Goal: Task Accomplishment & Management: Manage account settings

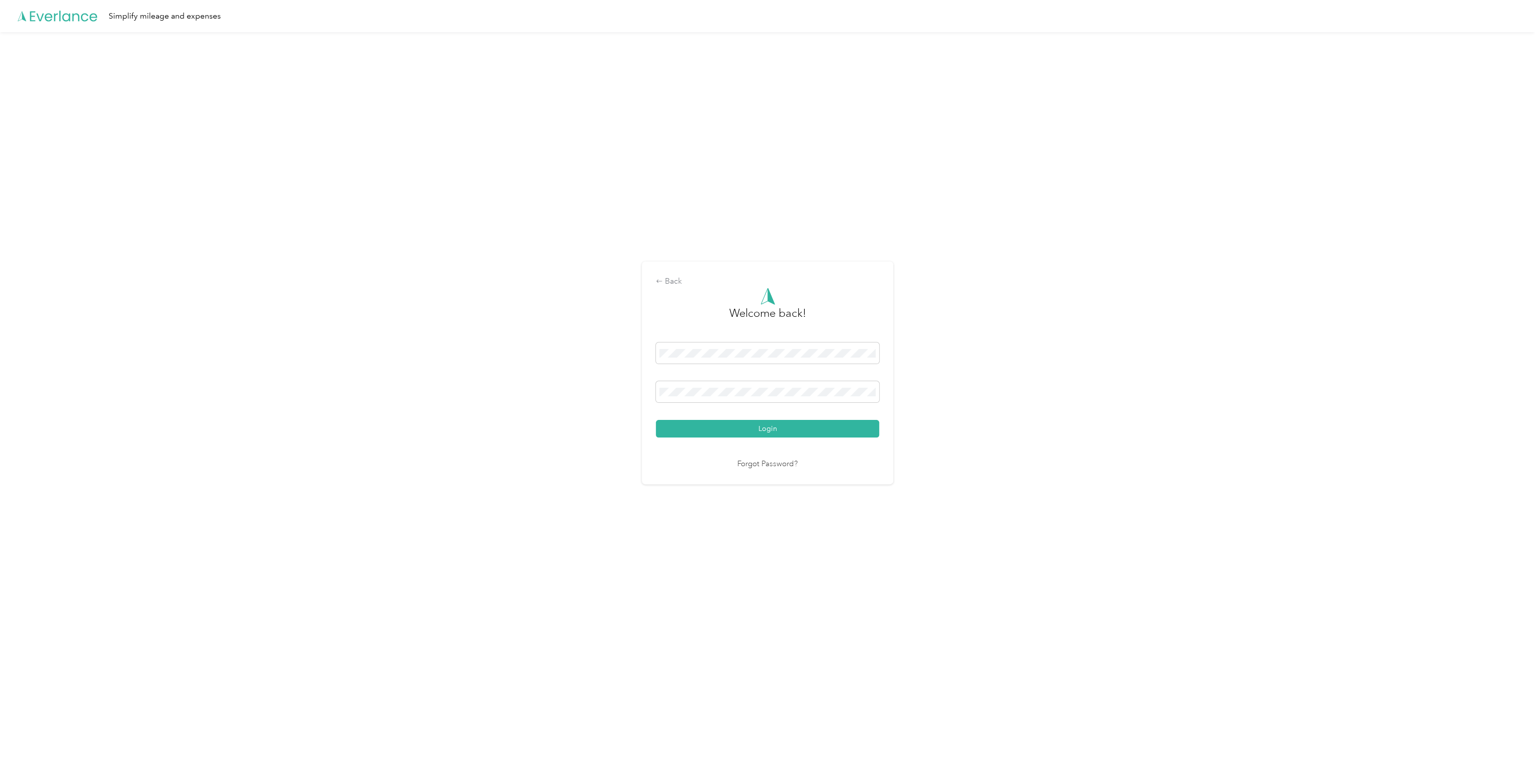
click at [686, 428] on button "Login" at bounding box center [768, 428] width 223 height 18
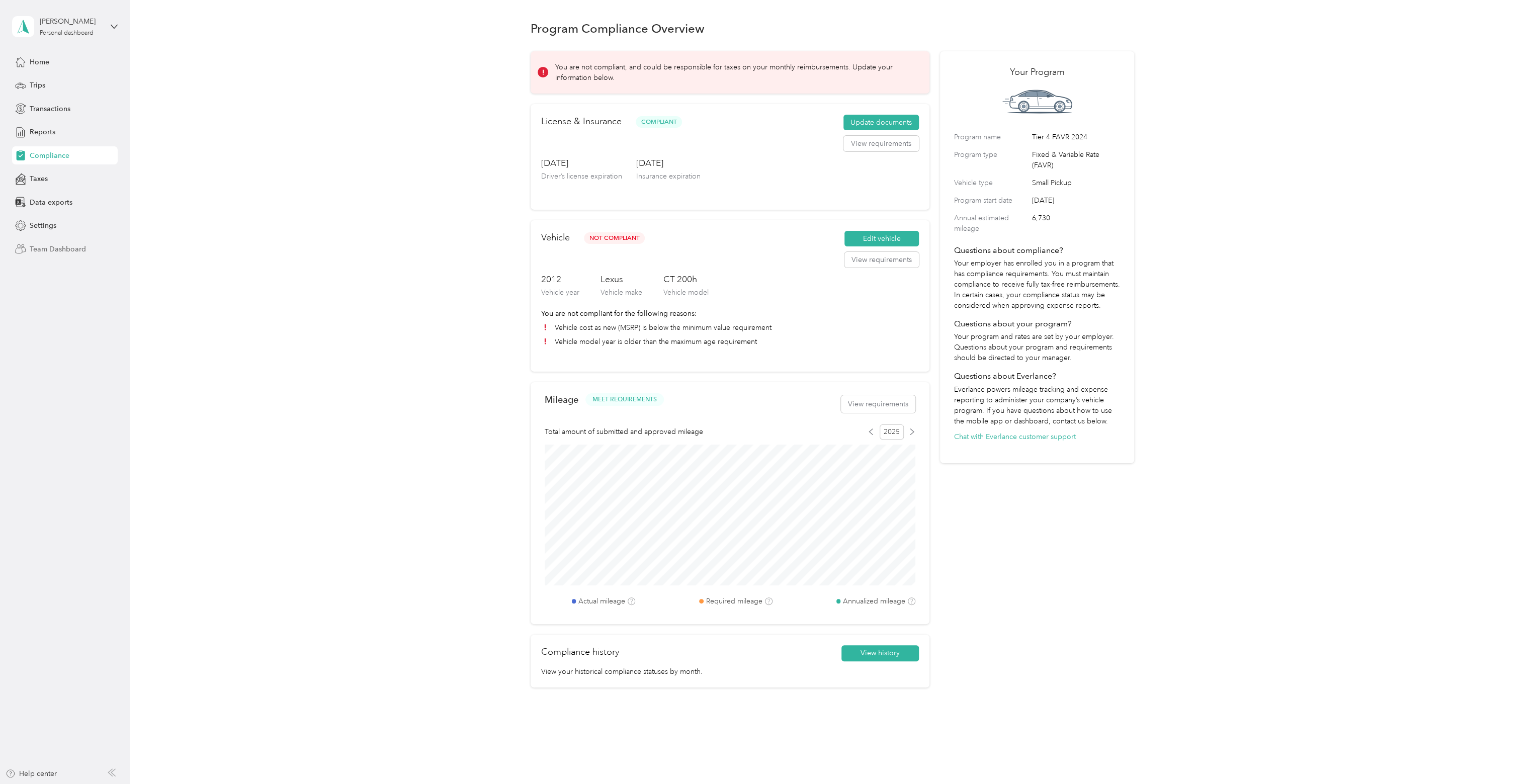
click at [44, 255] on div "Team Dashboard" at bounding box center [65, 248] width 106 height 18
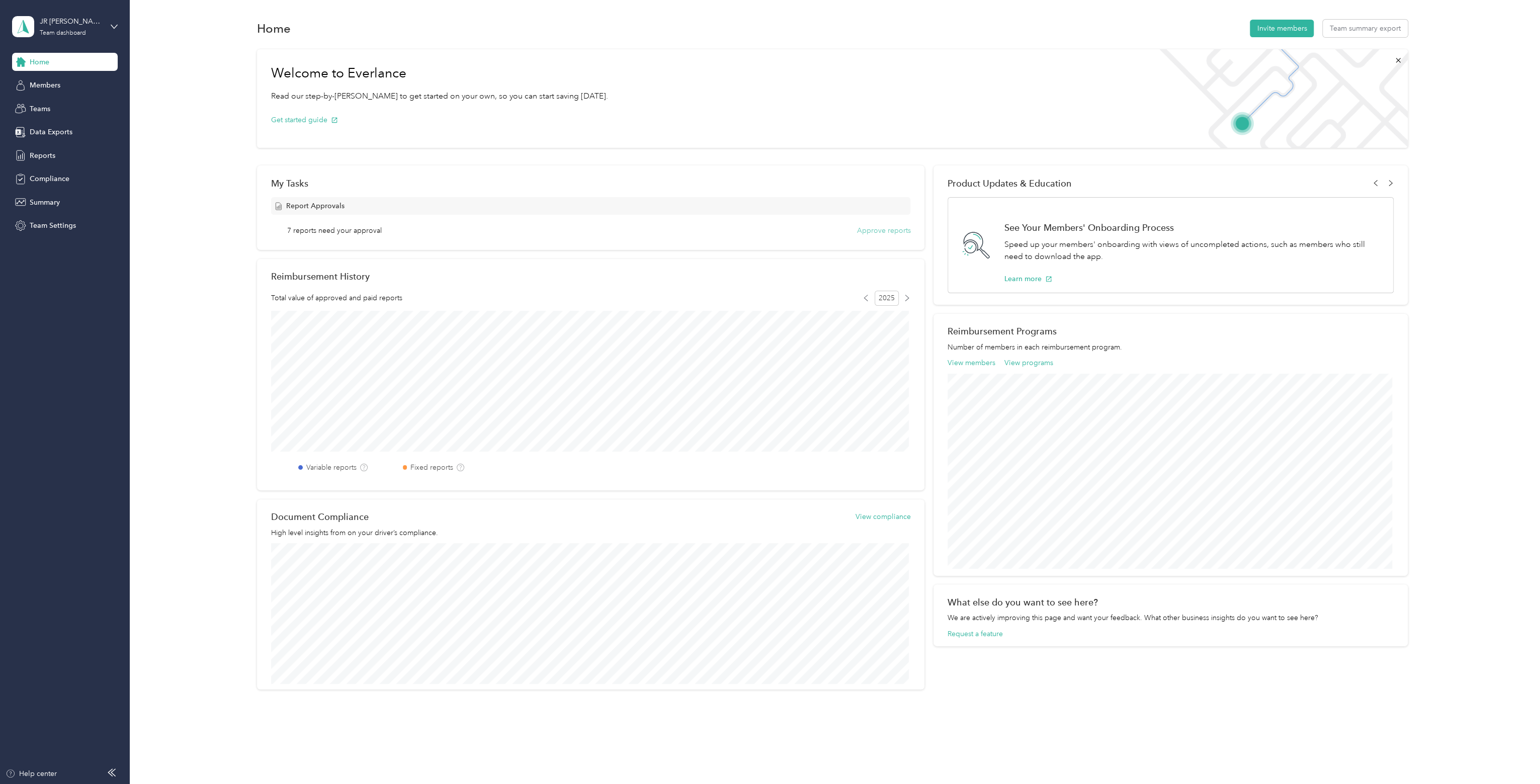
click at [880, 229] on button "Approve reports" at bounding box center [884, 230] width 54 height 11
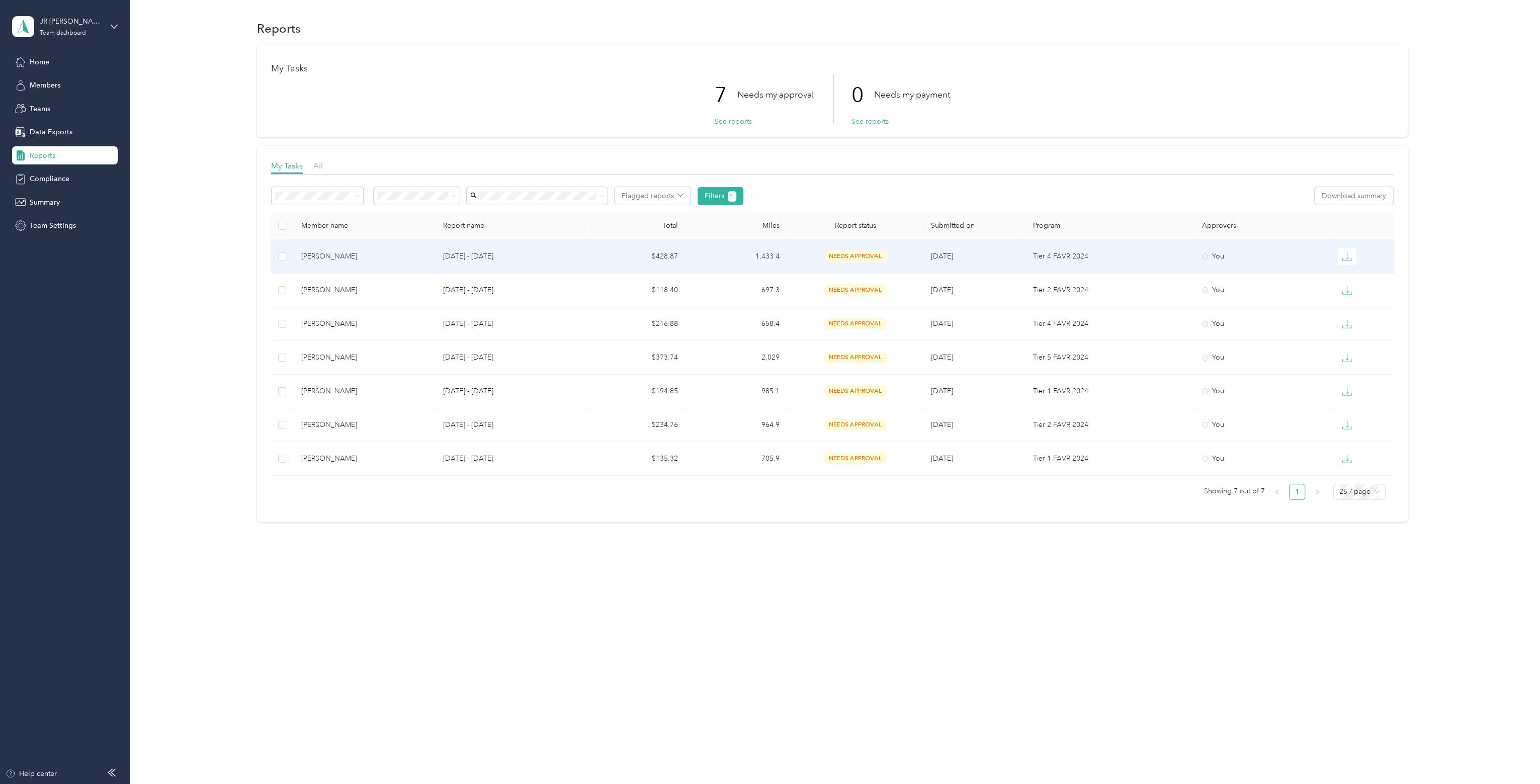
click at [479, 257] on p "[DATE] - [DATE]" at bounding box center [509, 256] width 133 height 11
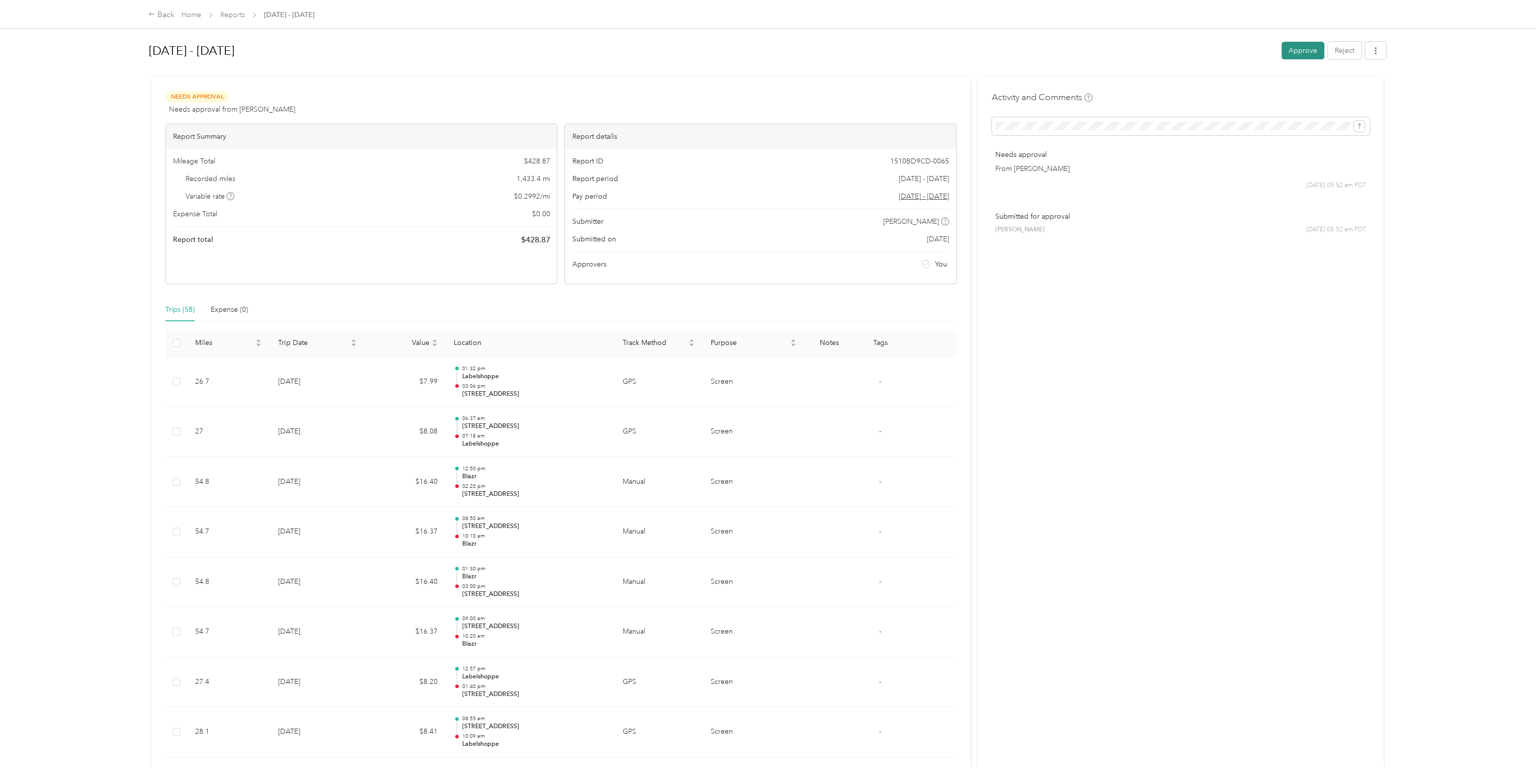
click at [1296, 48] on button "Approve" at bounding box center [1302, 50] width 43 height 18
click at [160, 13] on div "Back" at bounding box center [162, 15] width 26 height 12
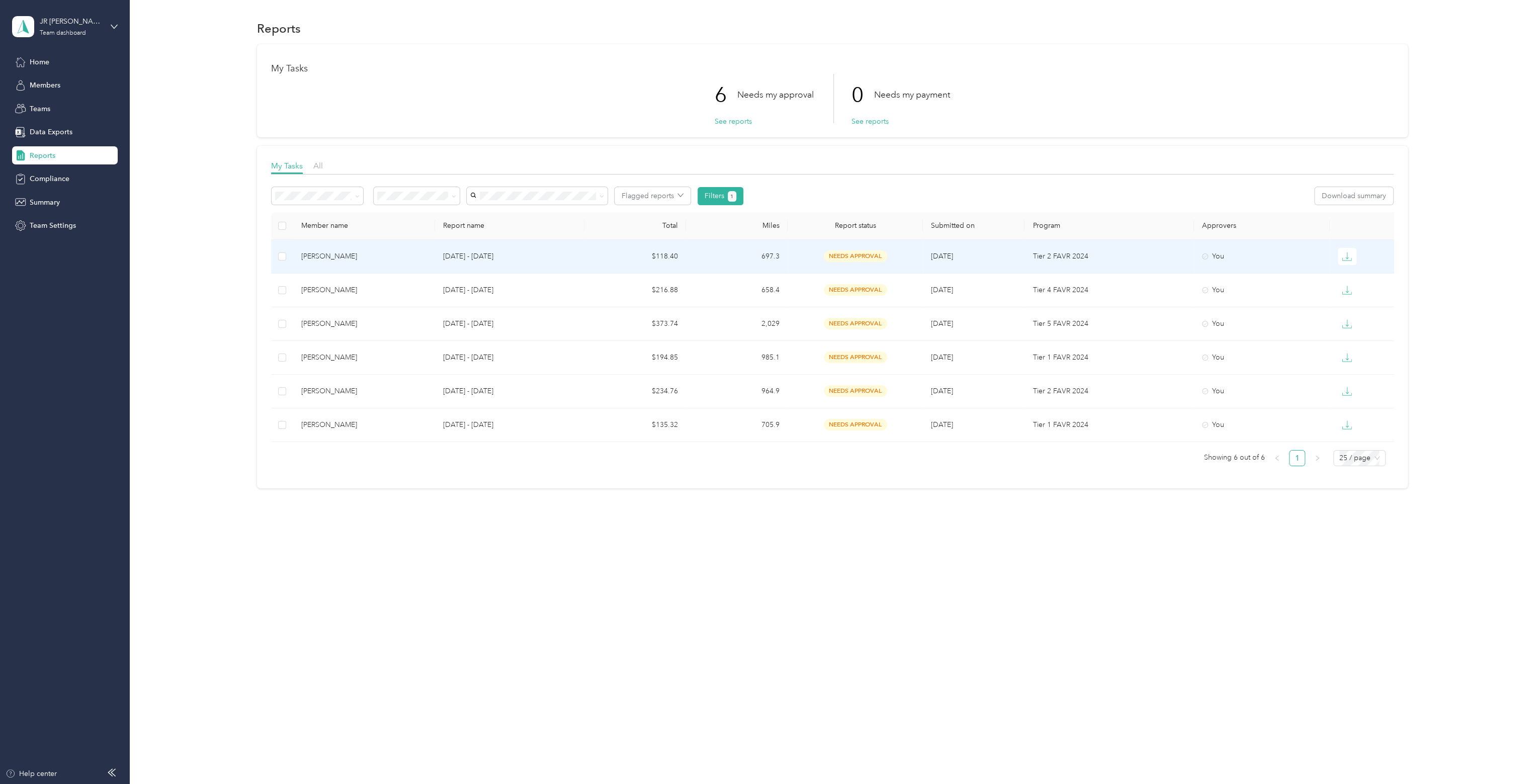
click at [380, 259] on div "[PERSON_NAME]" at bounding box center [364, 256] width 126 height 11
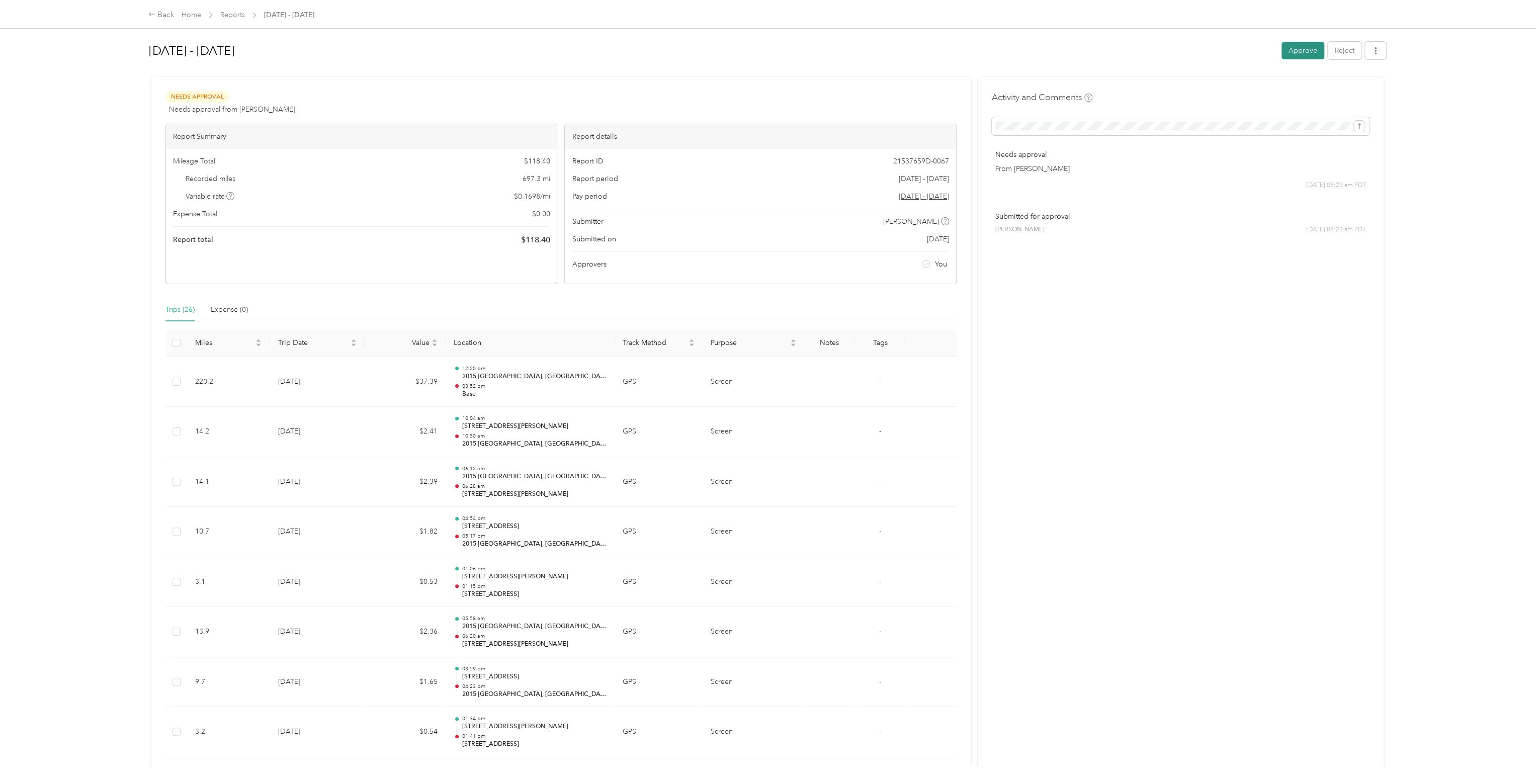
click at [1295, 48] on button "Approve" at bounding box center [1302, 50] width 43 height 18
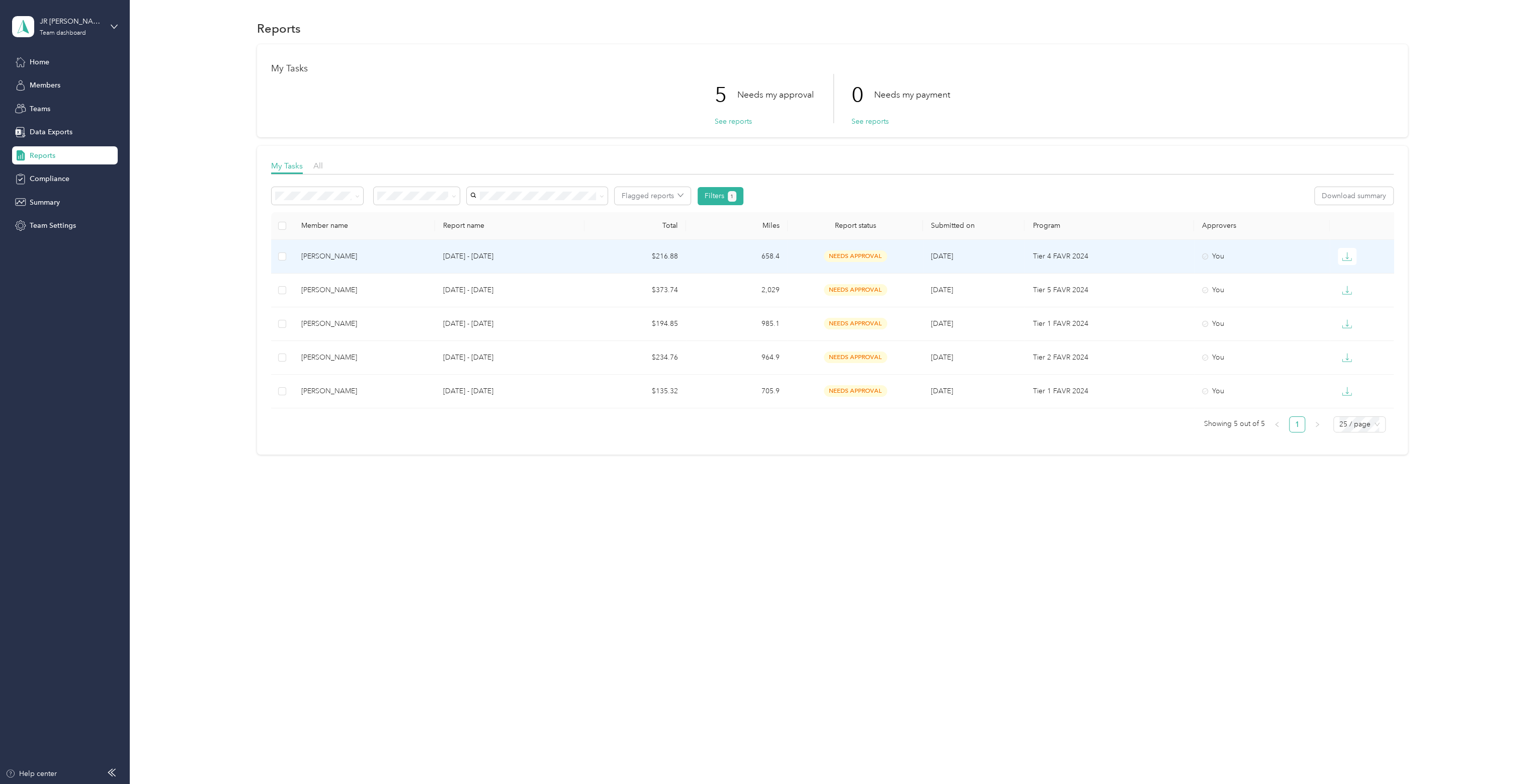
click at [541, 257] on p "[DATE] - [DATE]" at bounding box center [509, 256] width 133 height 11
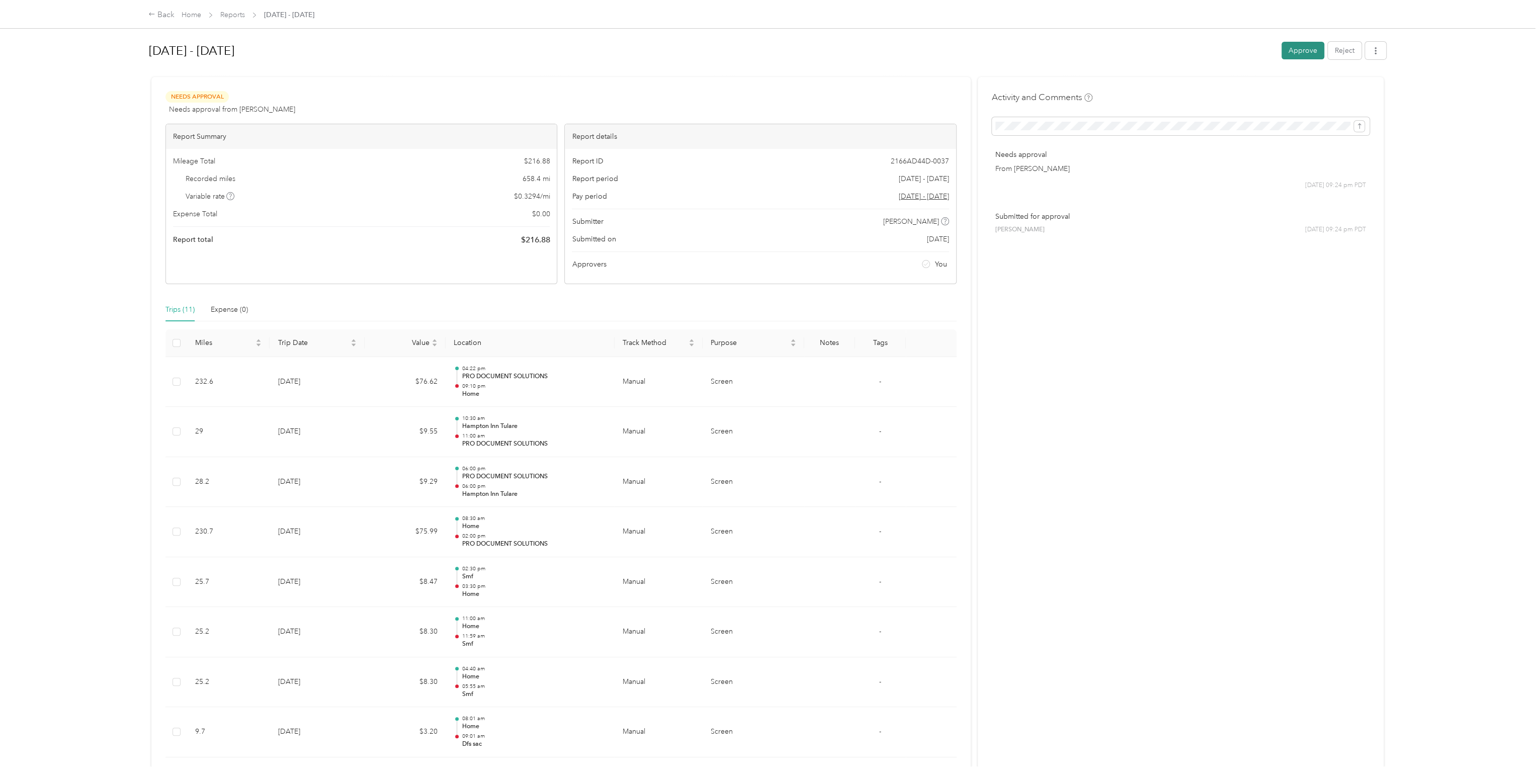
click at [1287, 48] on button "Approve" at bounding box center [1302, 50] width 43 height 18
drag, startPoint x: 385, startPoint y: 110, endPoint x: 399, endPoint y: 110, distance: 14.0
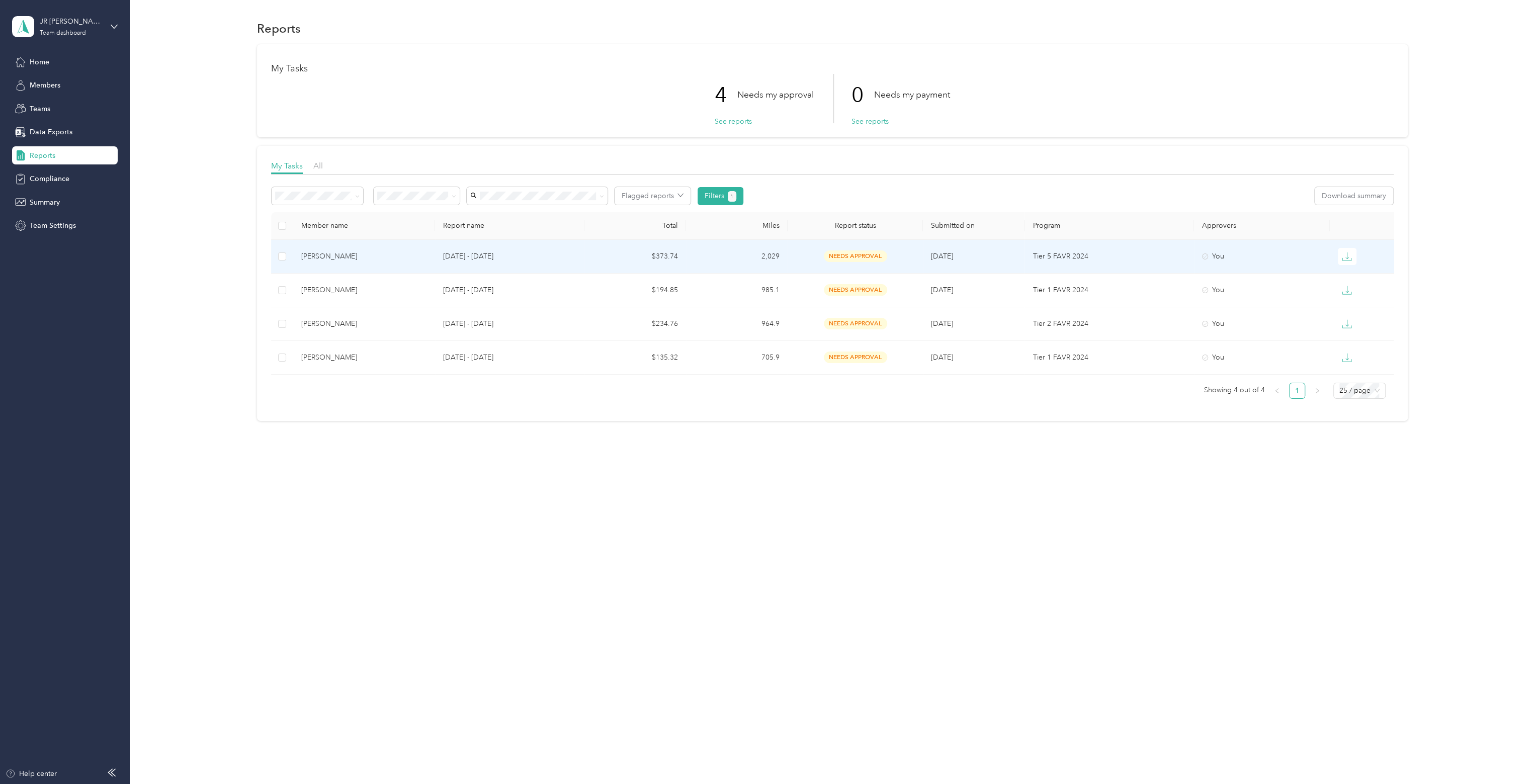
click at [536, 257] on p "[DATE] - [DATE]" at bounding box center [509, 256] width 133 height 11
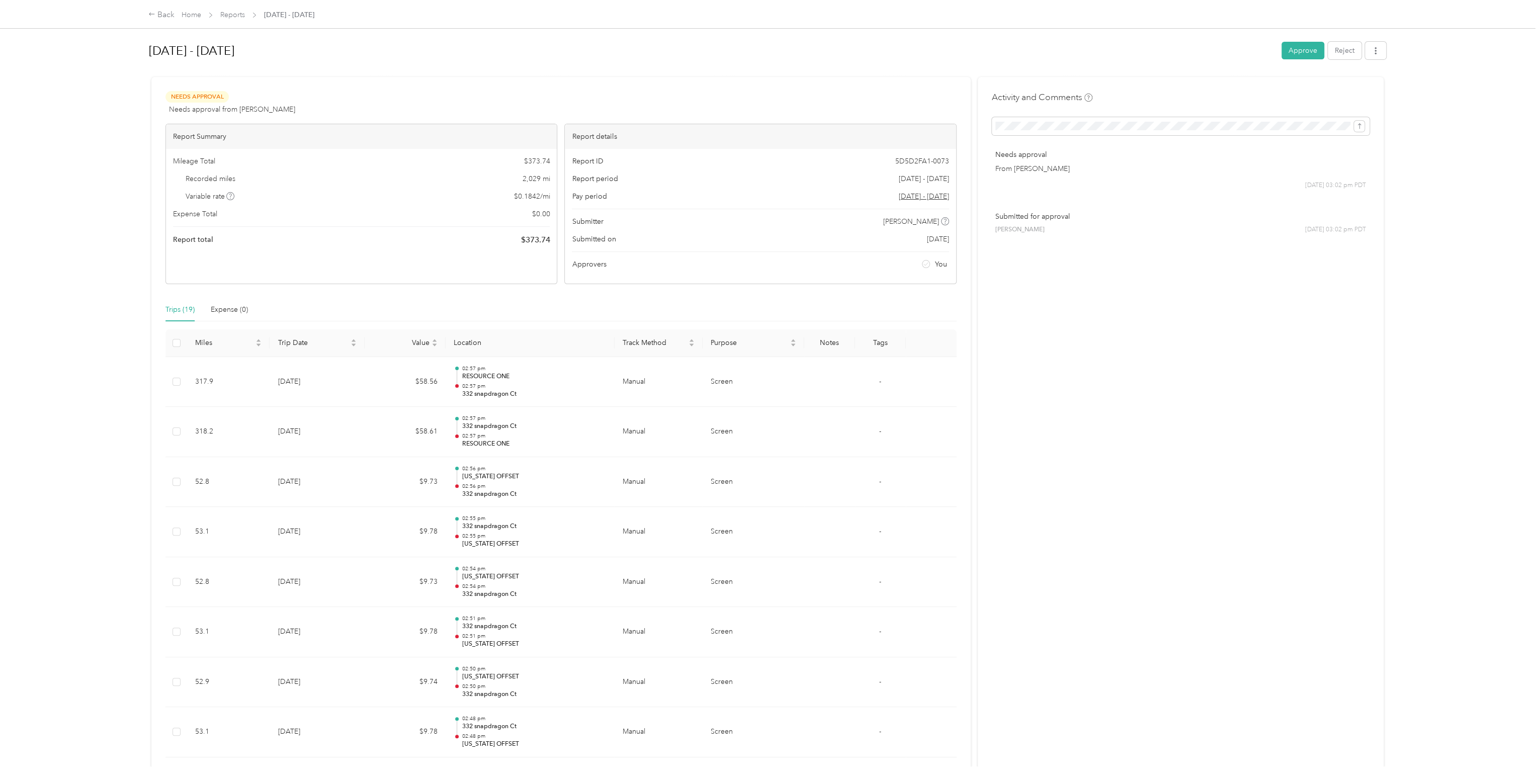
click at [1269, 56] on h1 "[DATE] - [DATE]" at bounding box center [712, 51] width 1125 height 24
click at [1295, 49] on button "Approve" at bounding box center [1302, 50] width 43 height 18
click at [232, 14] on link "Reports" at bounding box center [232, 15] width 24 height 9
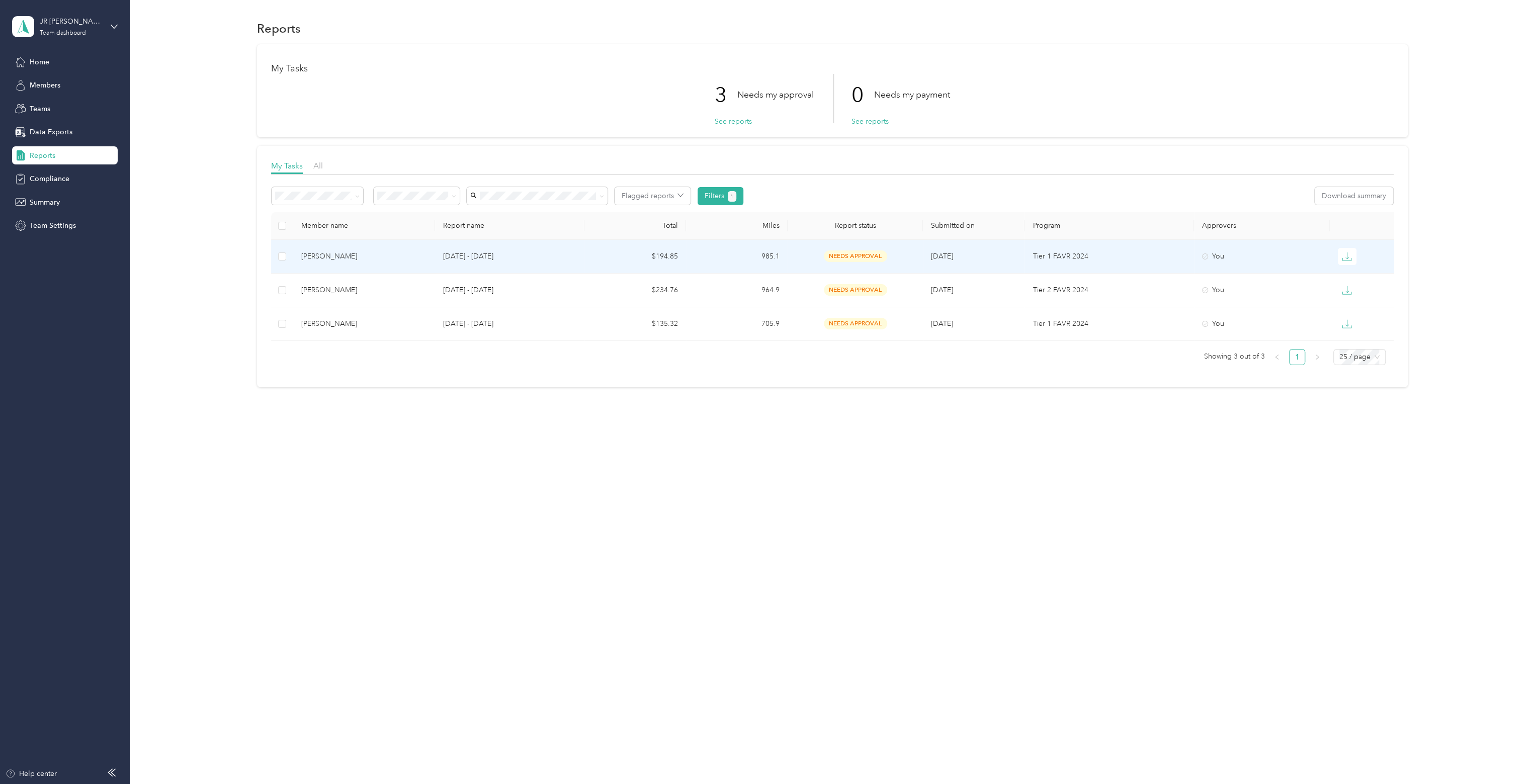
click at [551, 261] on td "[DATE] - [DATE]" at bounding box center [510, 256] width 149 height 34
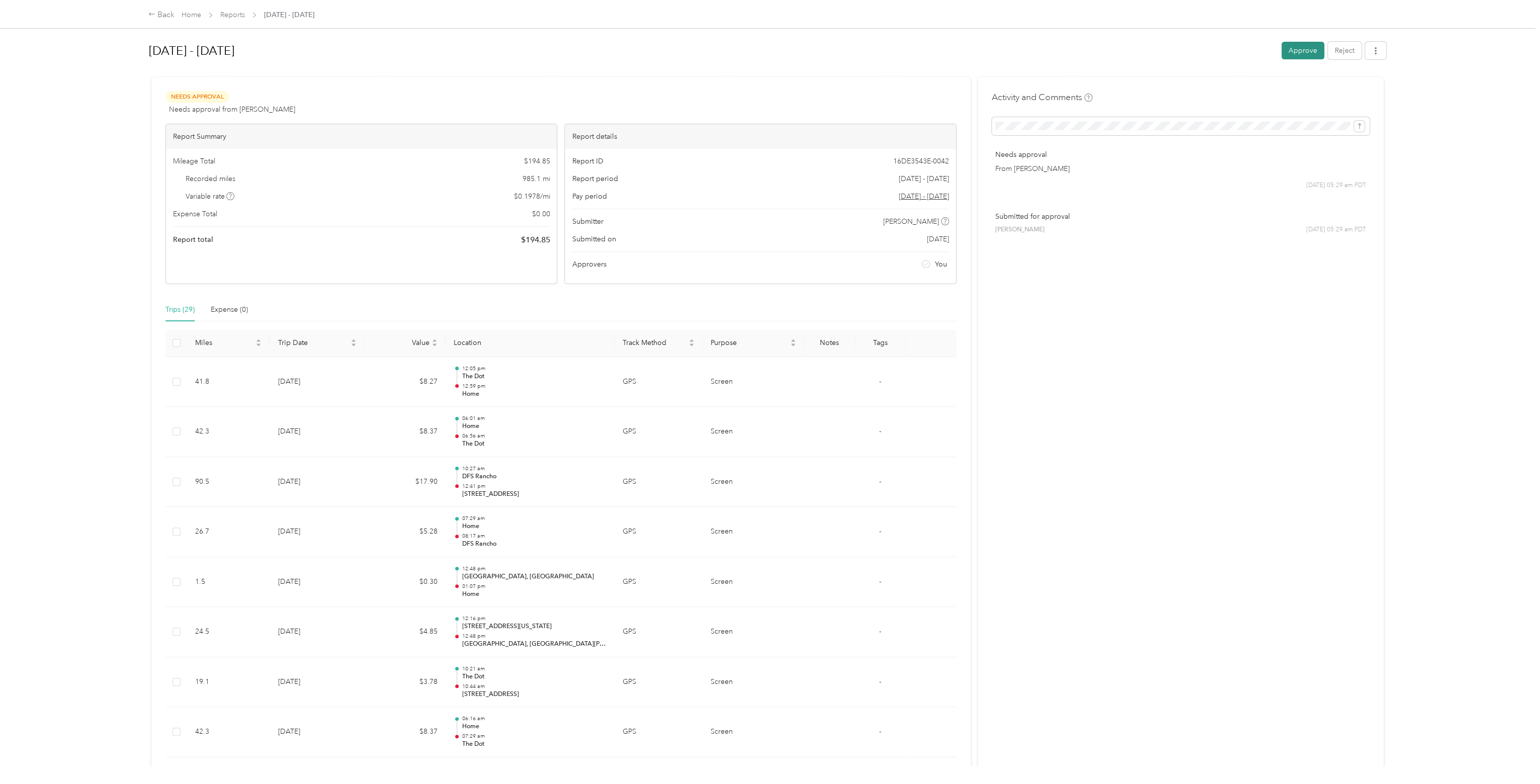
click at [1297, 50] on button "Approve" at bounding box center [1302, 50] width 43 height 18
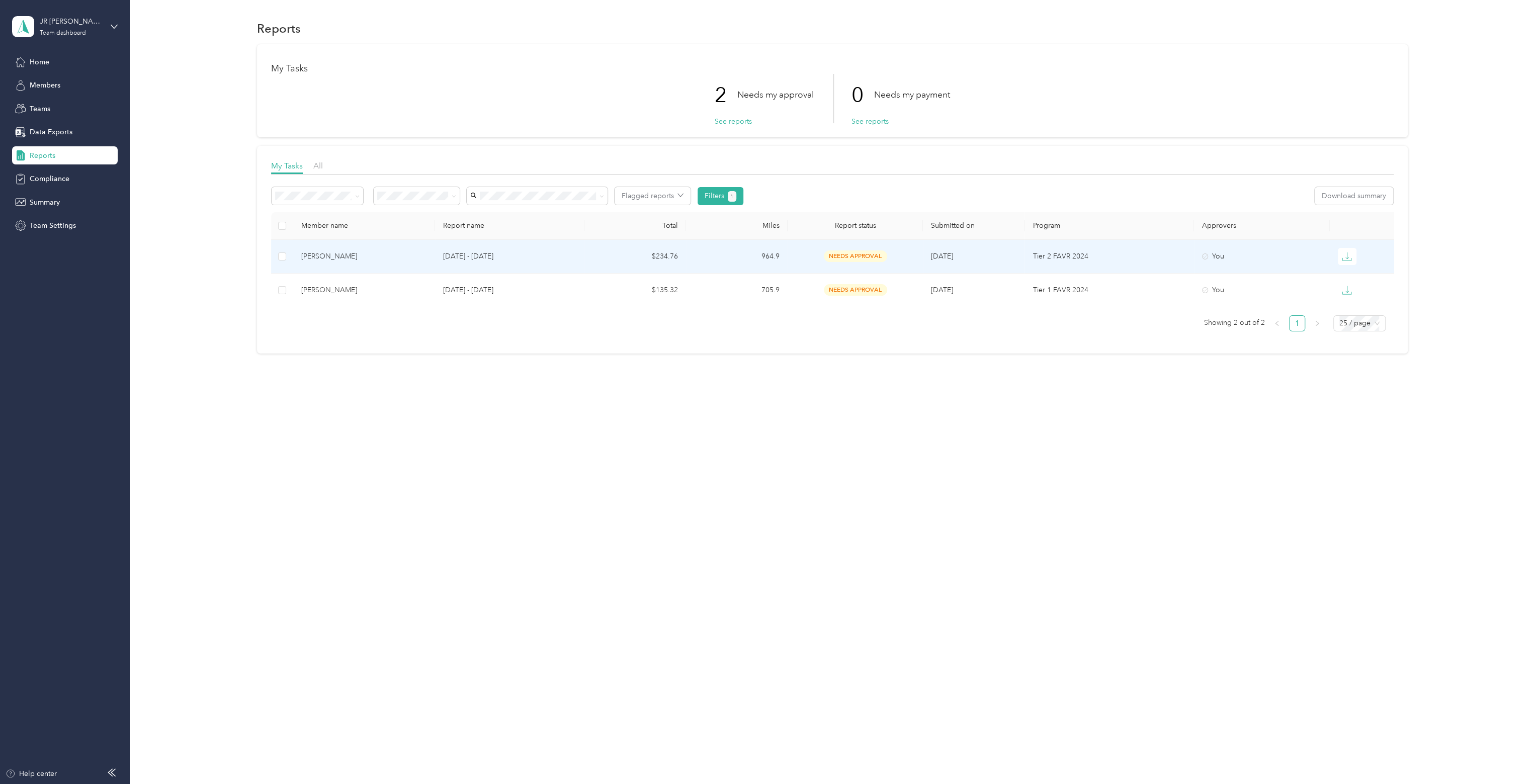
click at [559, 267] on td "[DATE] - [DATE]" at bounding box center [510, 256] width 149 height 34
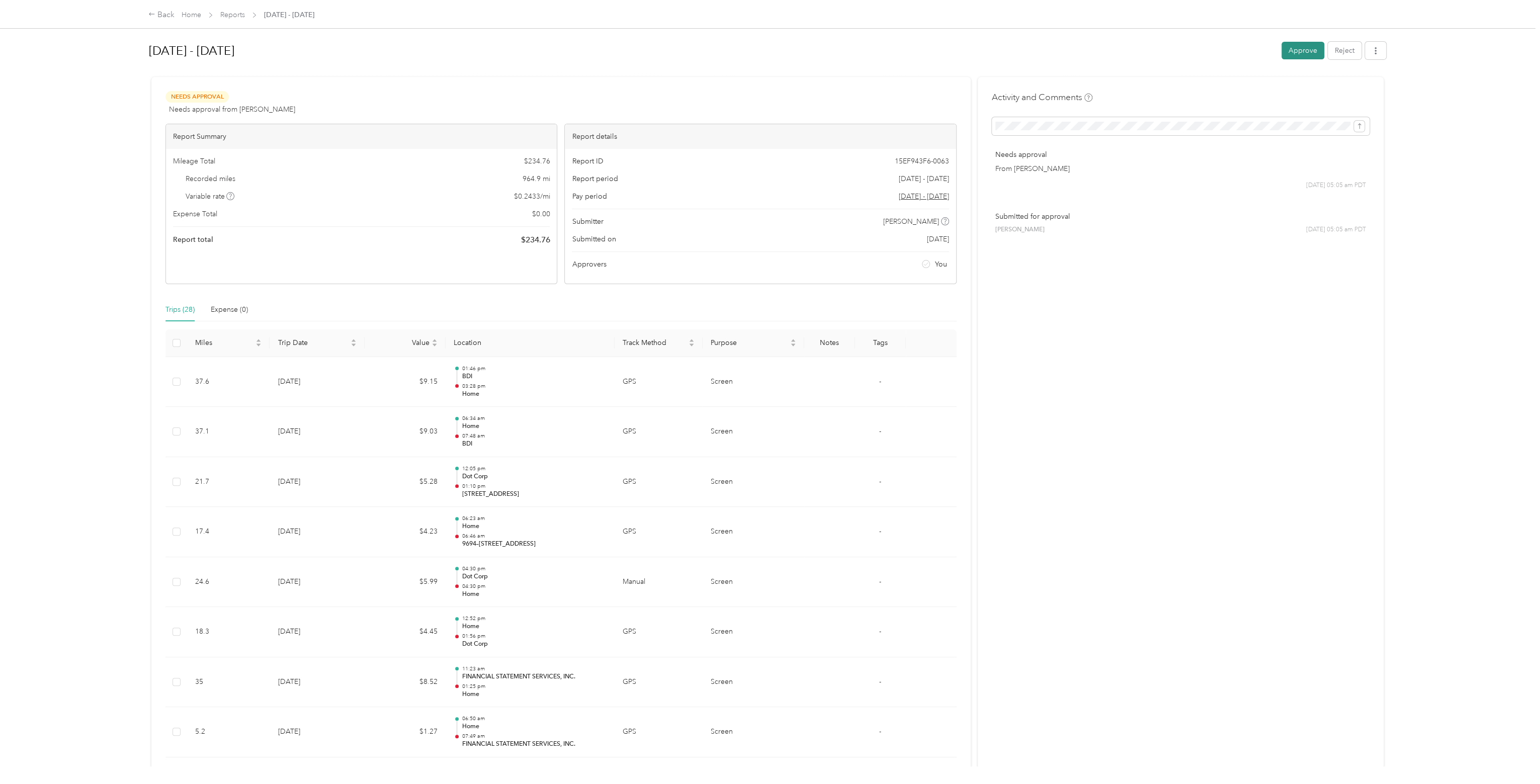
click at [1296, 44] on button "Approve" at bounding box center [1302, 50] width 43 height 18
click at [225, 14] on link "Reports" at bounding box center [232, 15] width 24 height 9
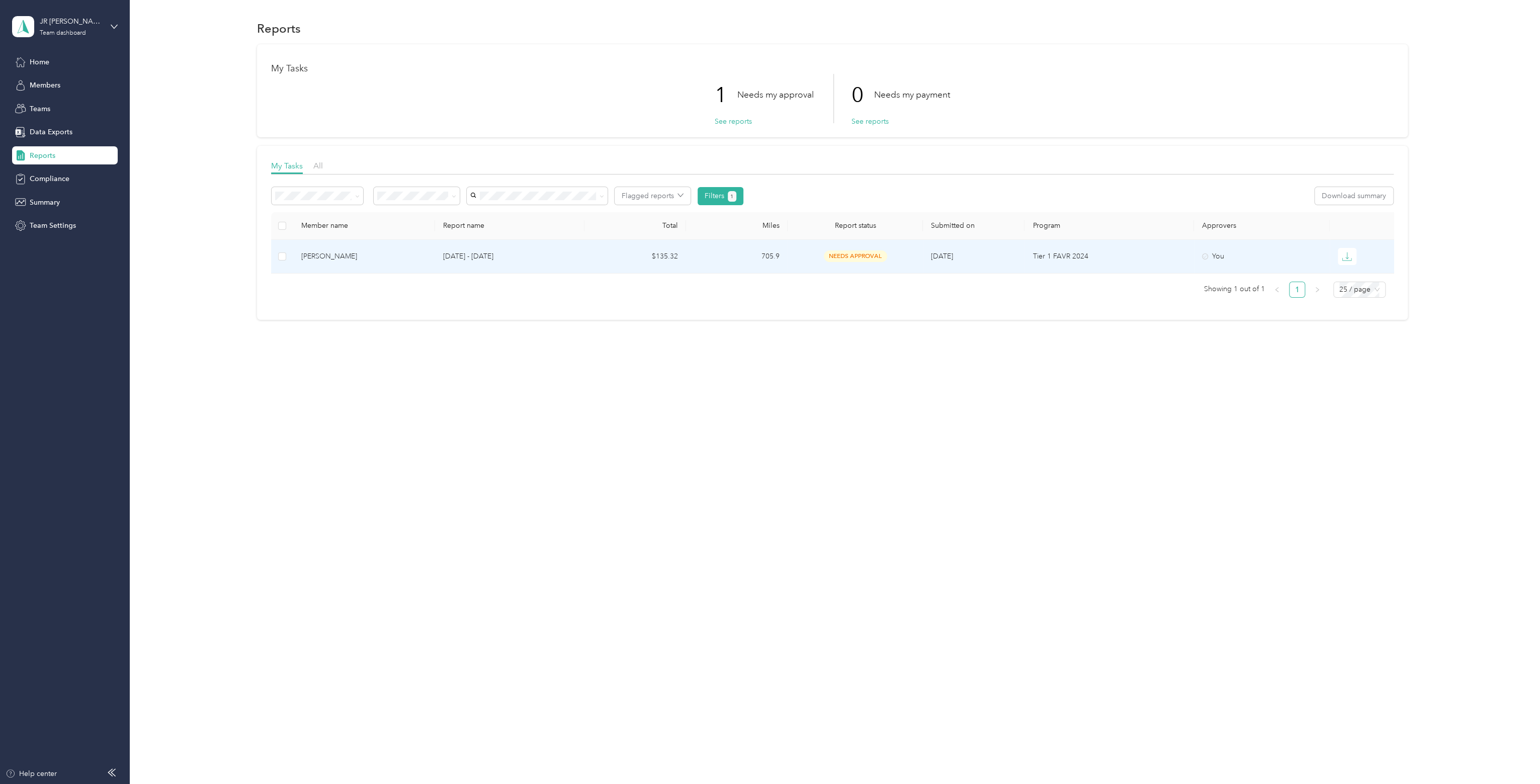
click at [517, 257] on p "[DATE] - [DATE]" at bounding box center [509, 256] width 133 height 11
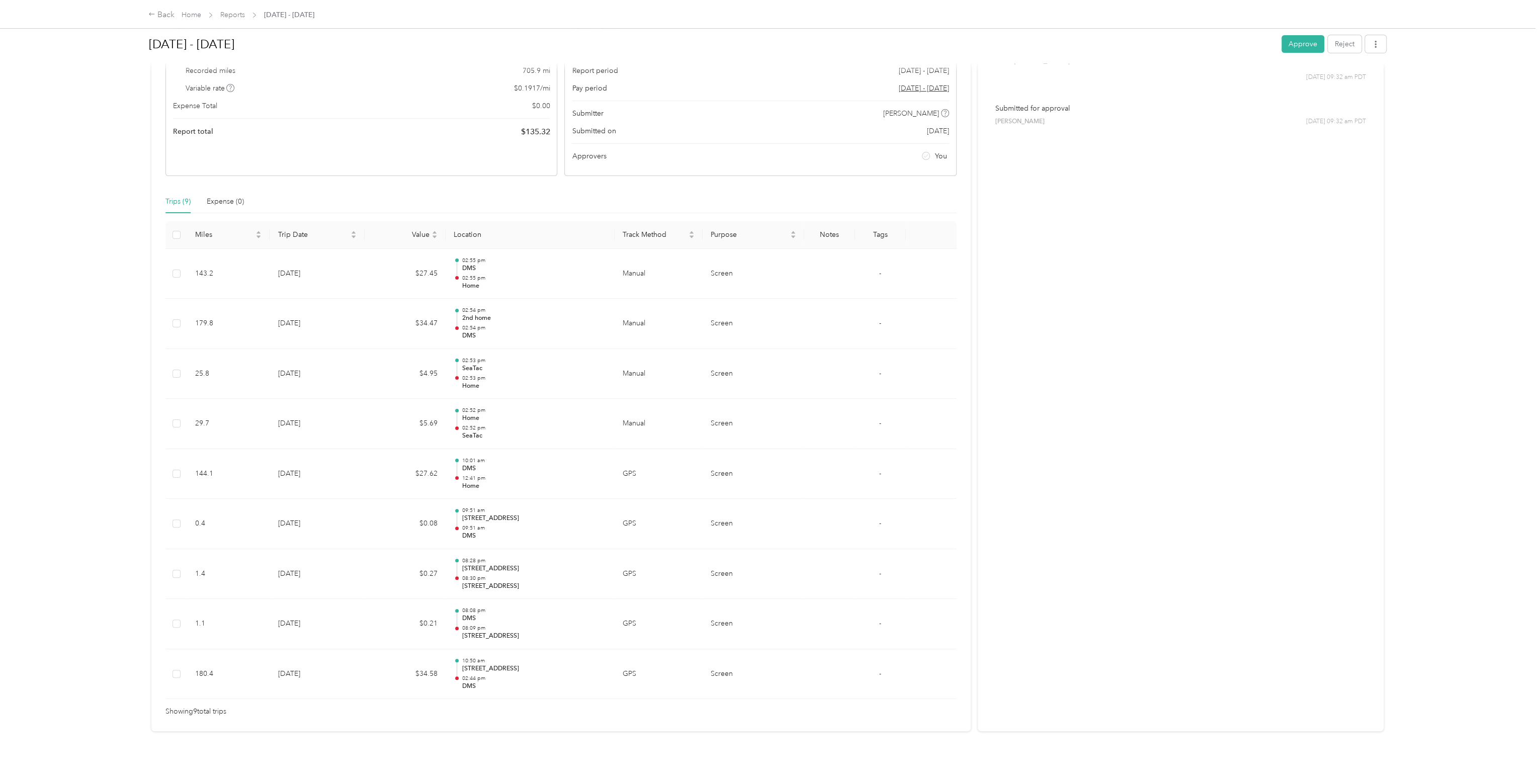
scroll to position [115, 0]
click at [1290, 48] on button "Approve" at bounding box center [1302, 44] width 43 height 18
click at [226, 14] on link "Reports" at bounding box center [232, 15] width 24 height 9
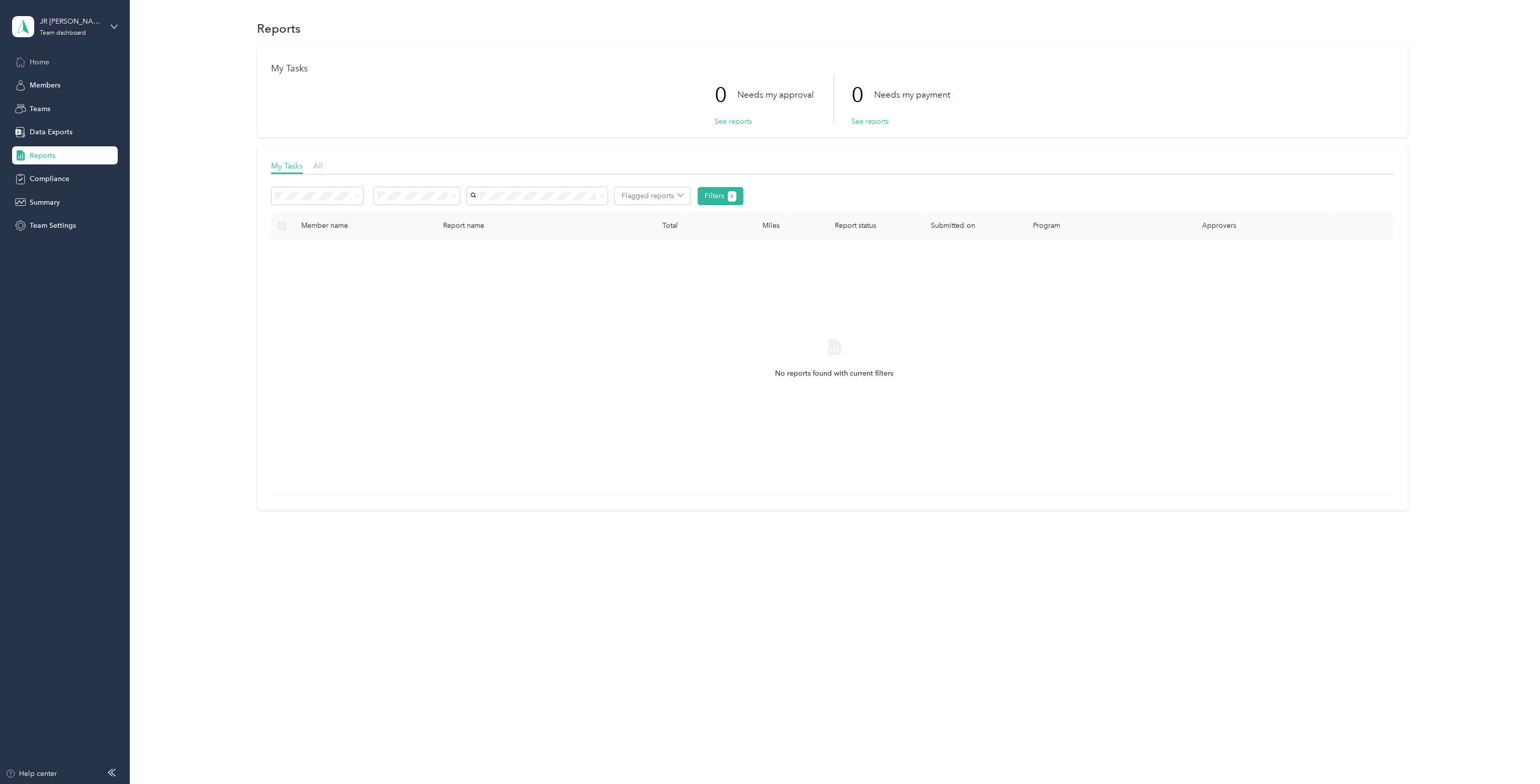
click at [38, 57] on span "Home" at bounding box center [40, 62] width 20 height 11
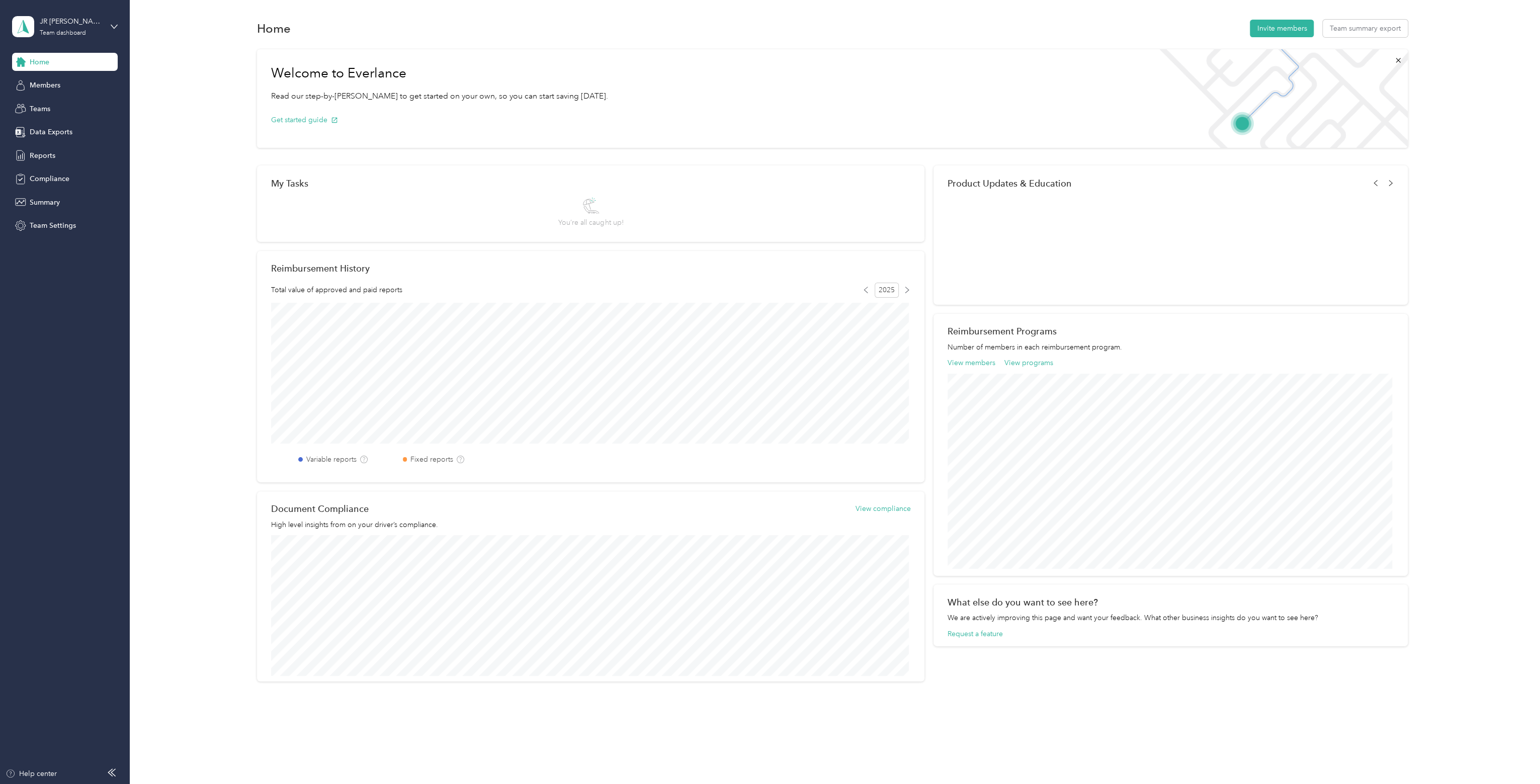
click at [102, 24] on div "JR [PERSON_NAME]'s Team Team dashboard" at bounding box center [65, 26] width 106 height 35
click at [76, 110] on div "Personal dashboard" at bounding box center [147, 105] width 255 height 18
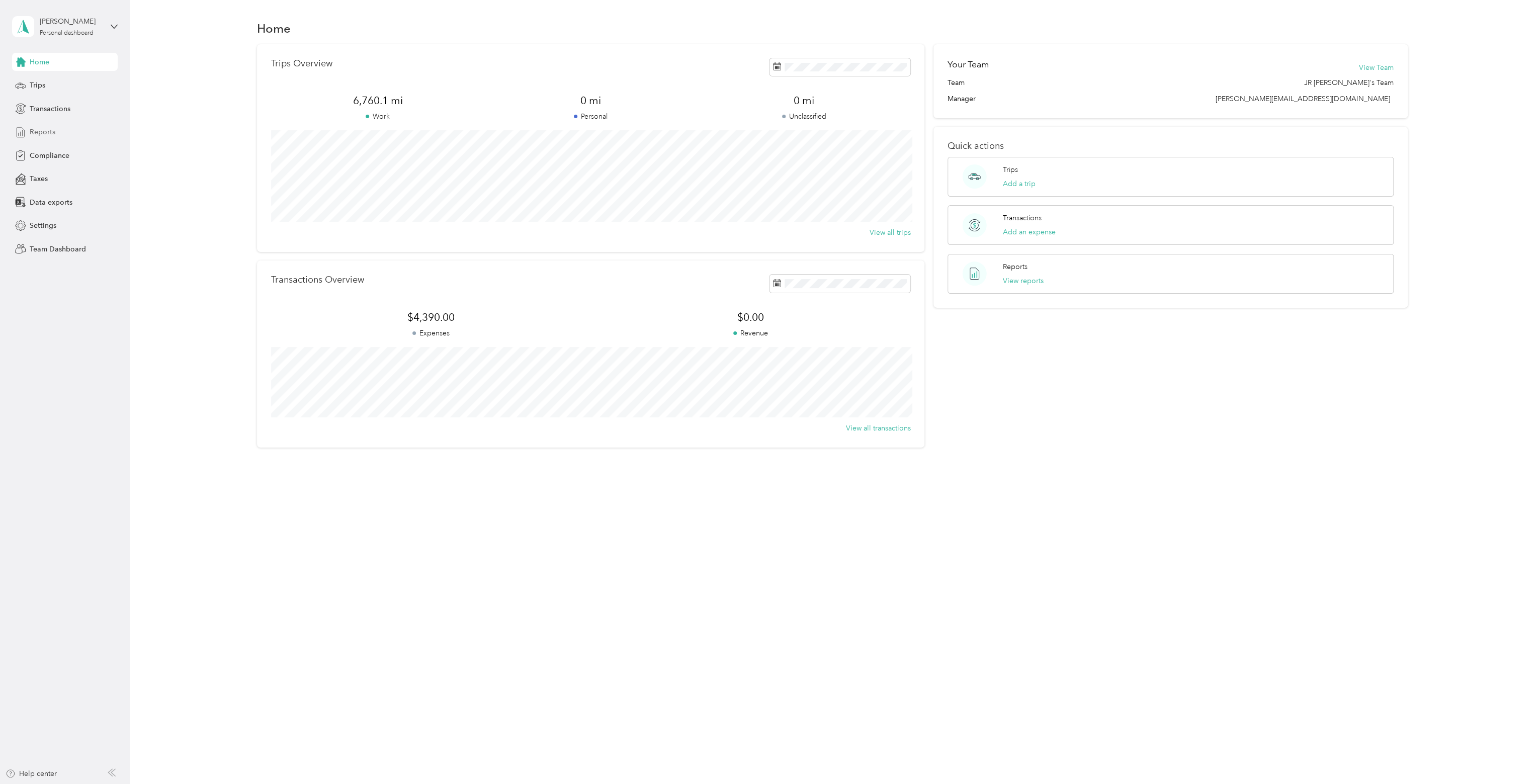
click at [50, 129] on span "Reports" at bounding box center [42, 132] width 26 height 11
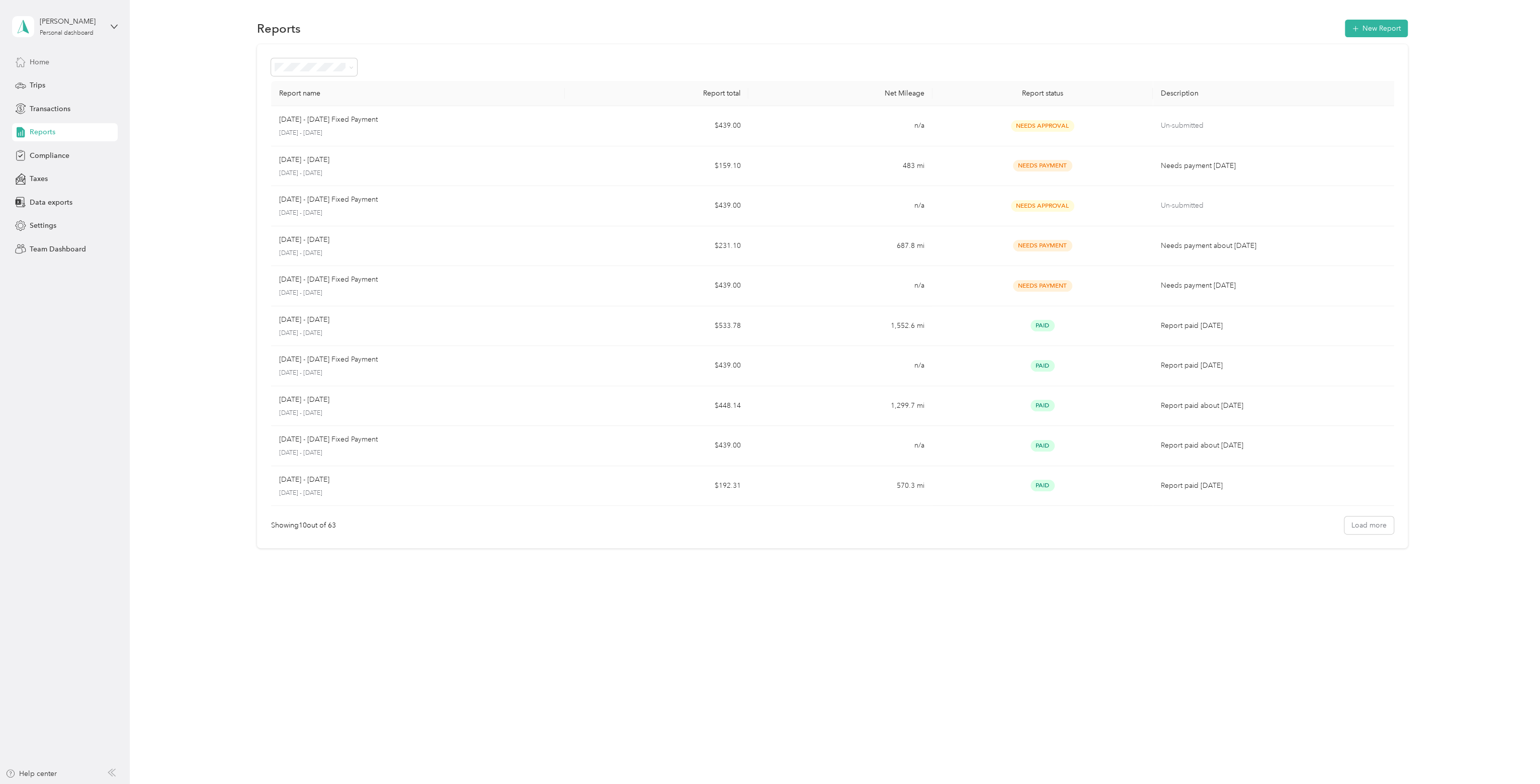
click at [39, 62] on span "Home" at bounding box center [40, 62] width 20 height 11
